Goal: Task Accomplishment & Management: Use online tool/utility

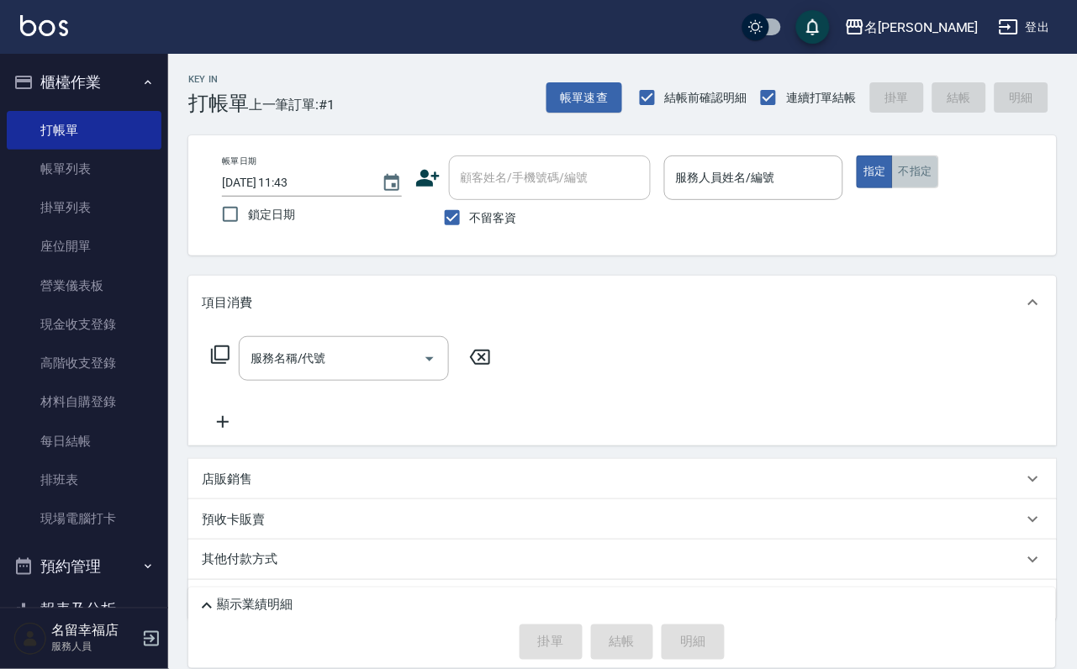
click at [939, 169] on button "不指定" at bounding box center [915, 171] width 47 height 33
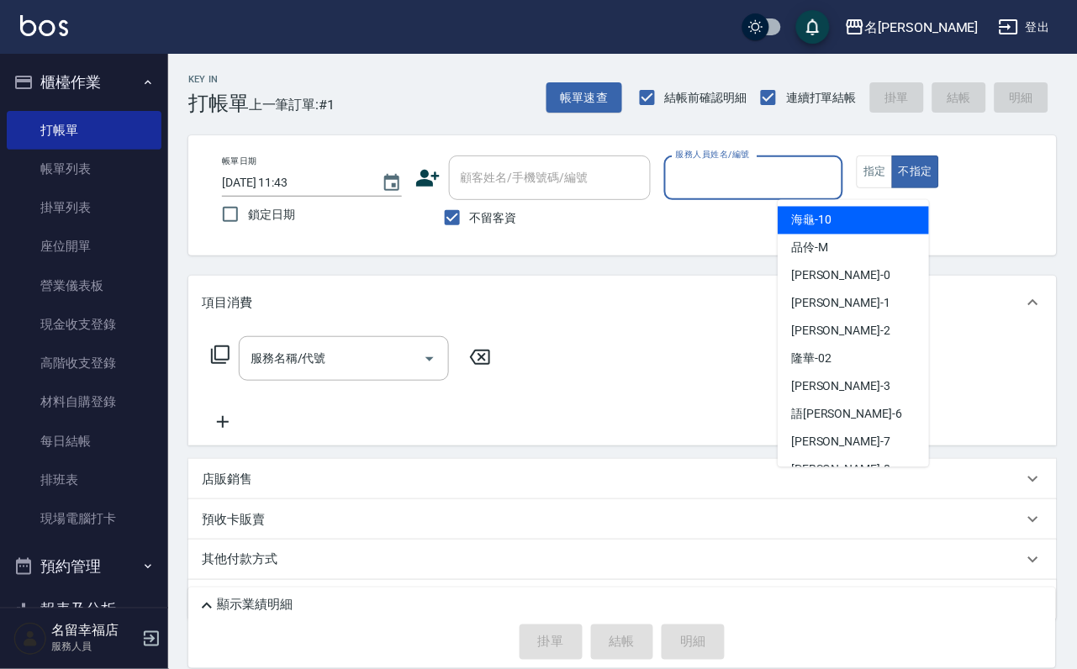
click at [836, 183] on input "服務人員姓名/編號" at bounding box center [754, 177] width 165 height 29
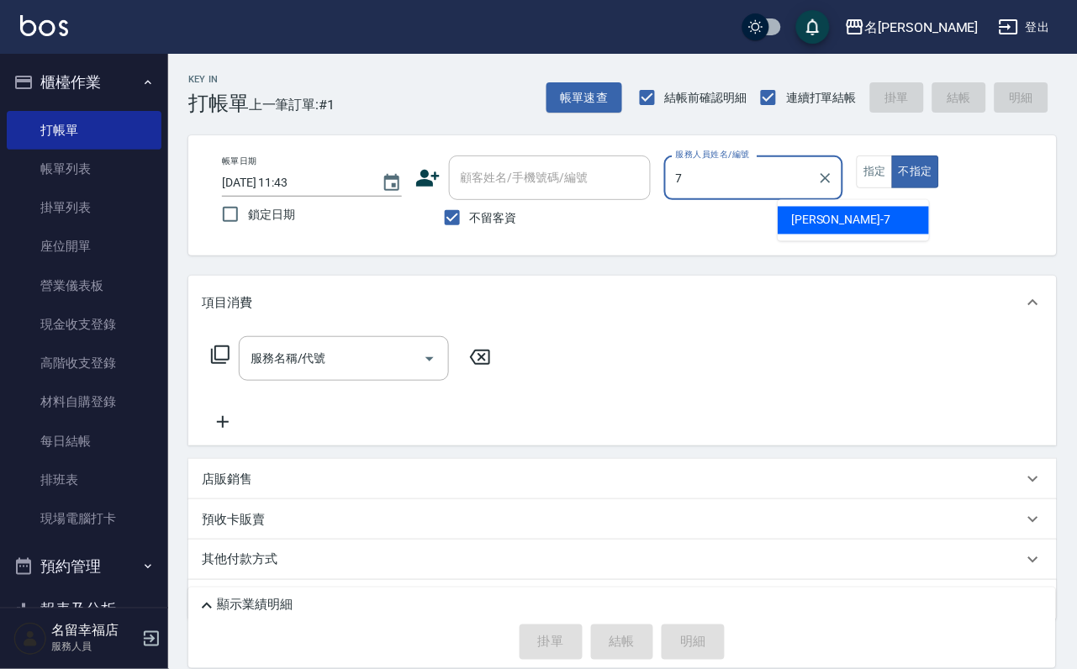
type input "[PERSON_NAME]-7"
type button "false"
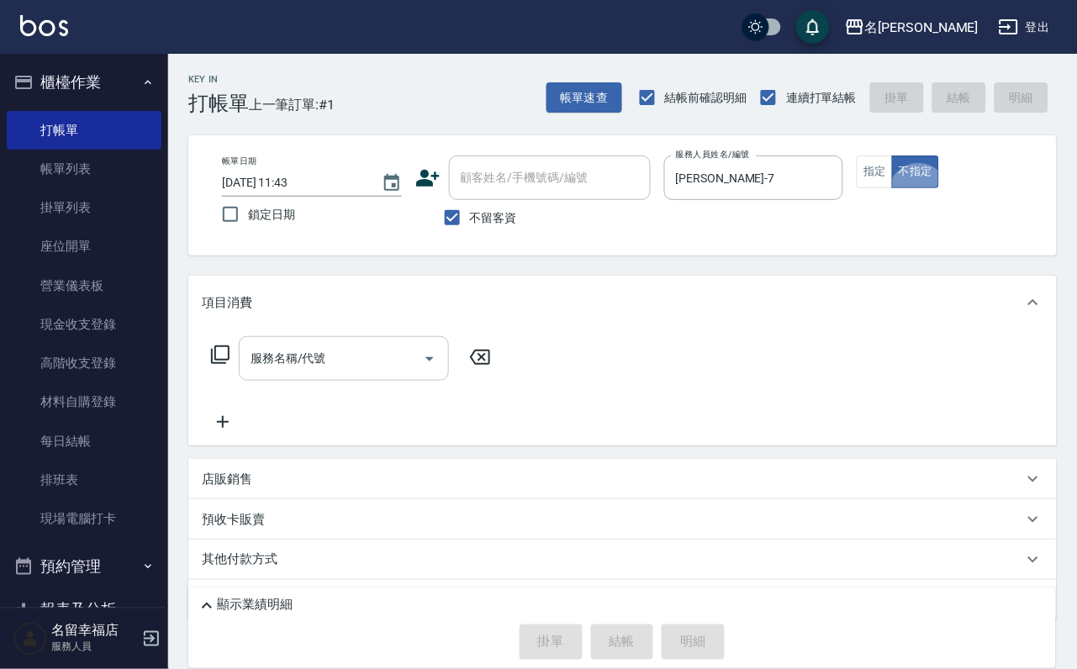
click at [316, 381] on div "服務名稱/代號" at bounding box center [344, 358] width 210 height 45
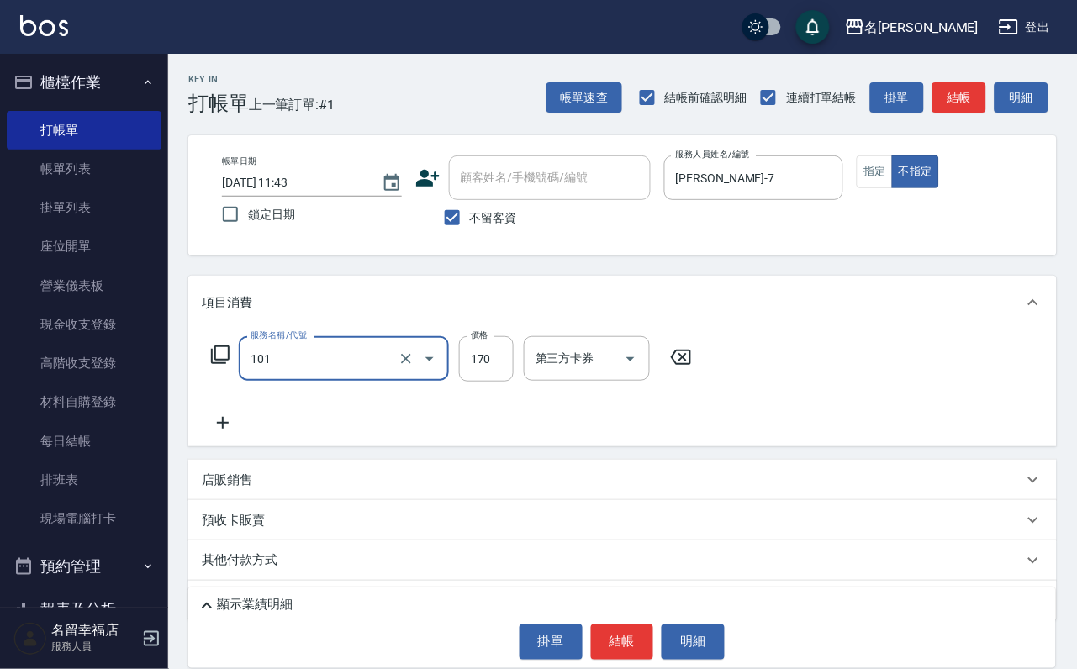
type input "洗髮(101)"
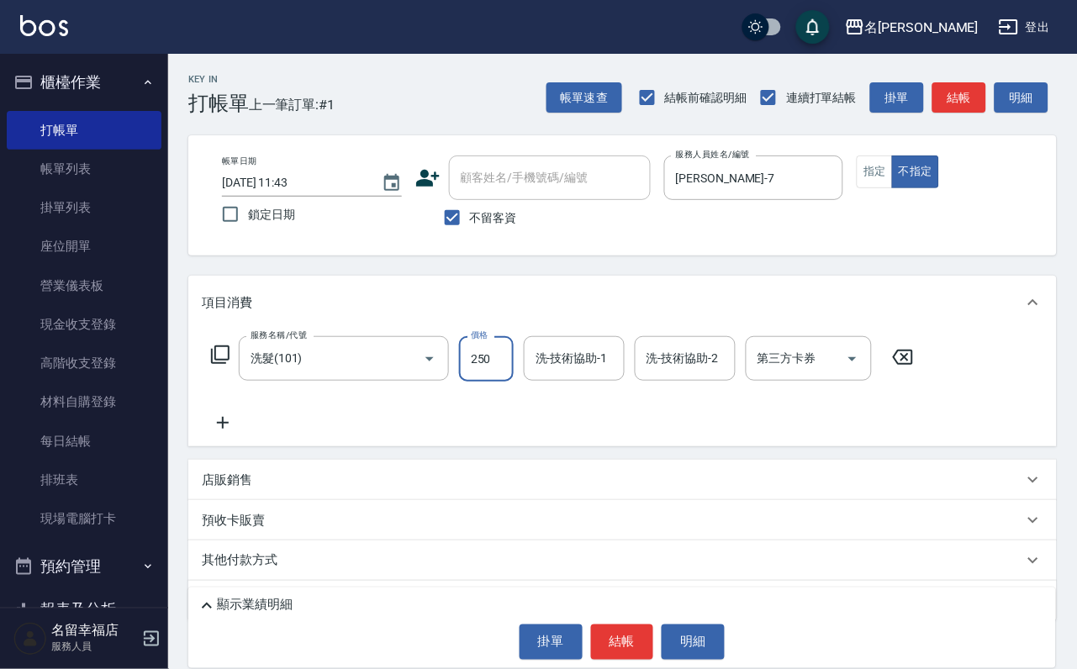
type input "250"
type input "1"
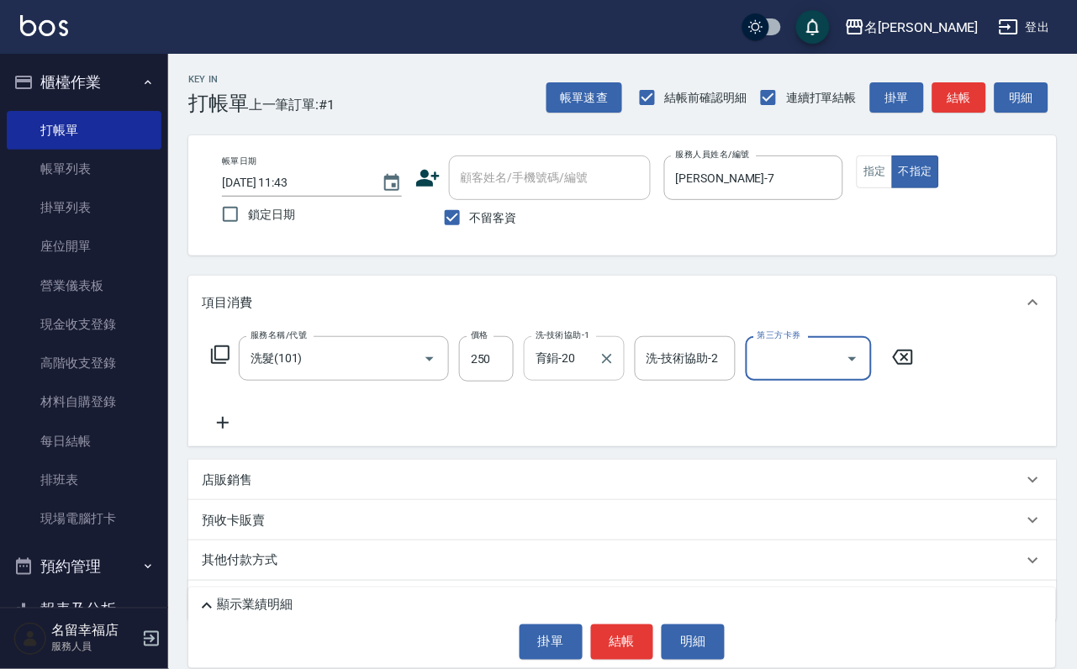
click at [574, 373] on input "育鋗-20" at bounding box center [561, 358] width 61 height 29
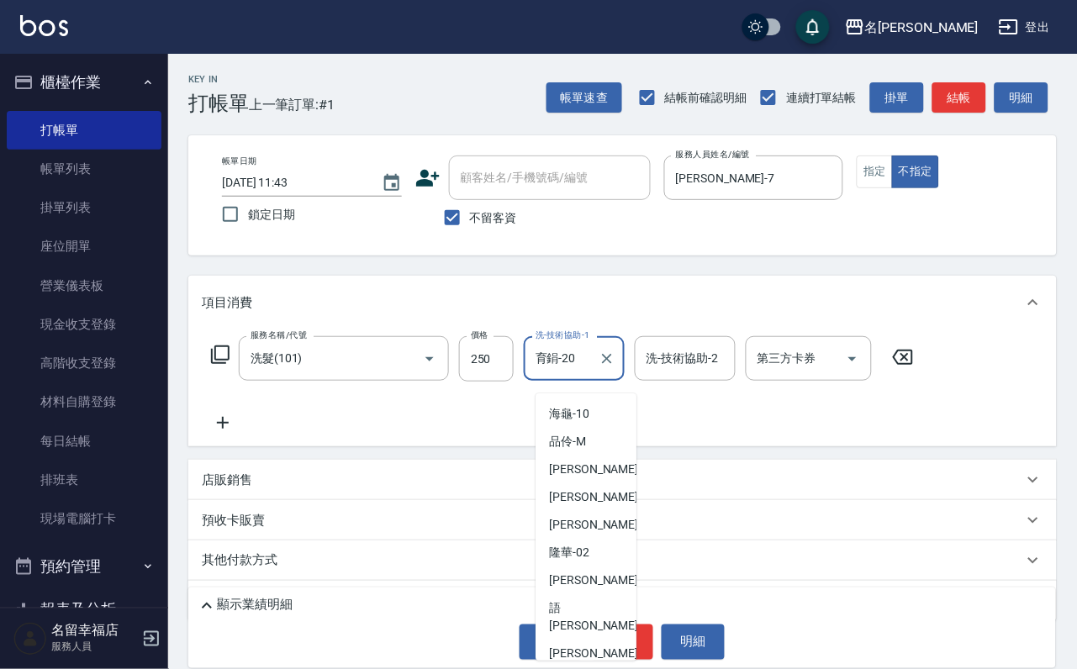
scroll to position [182, 0]
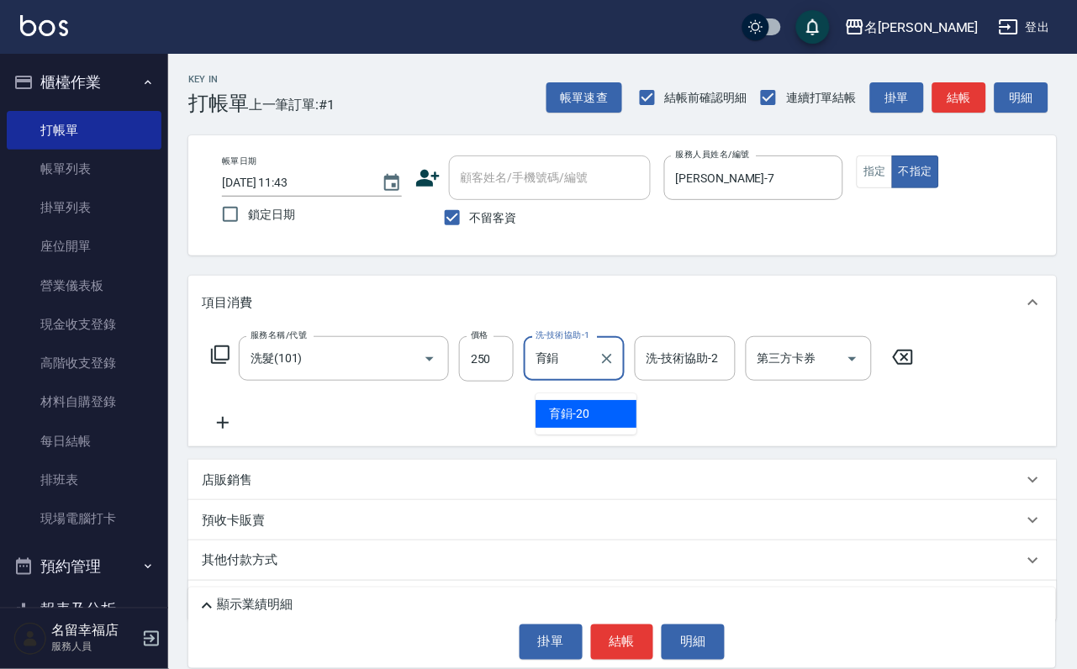
type input "育"
type input "藝馨-24"
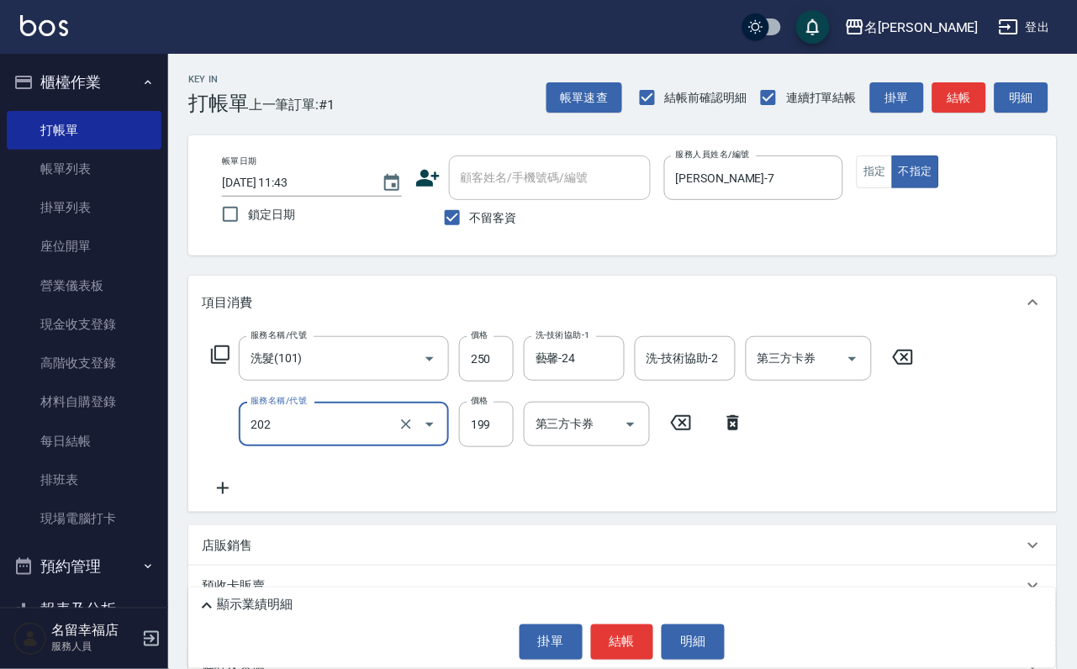
type input "不指定單剪(202)"
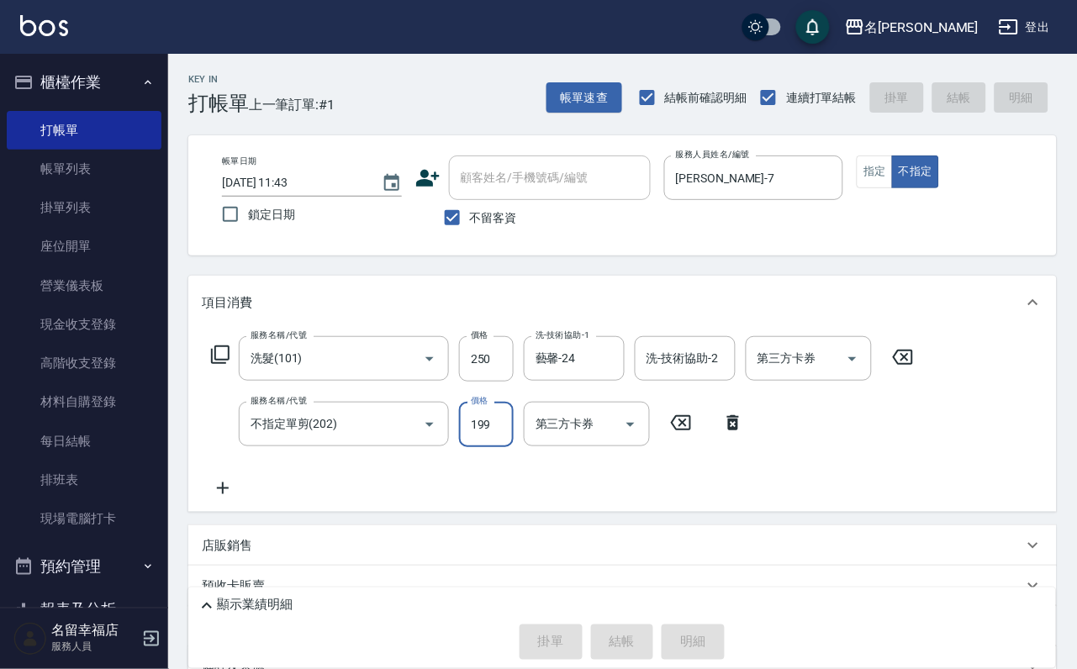
type input "[DATE] 13:26"
